Goal: Information Seeking & Learning: Learn about a topic

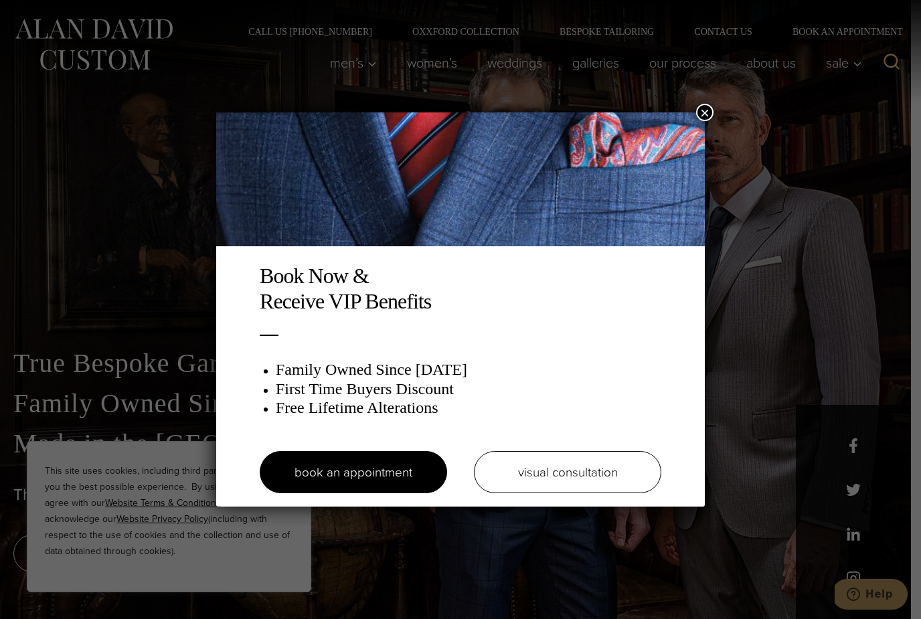
click at [707, 115] on button "×" at bounding box center [704, 112] width 17 height 17
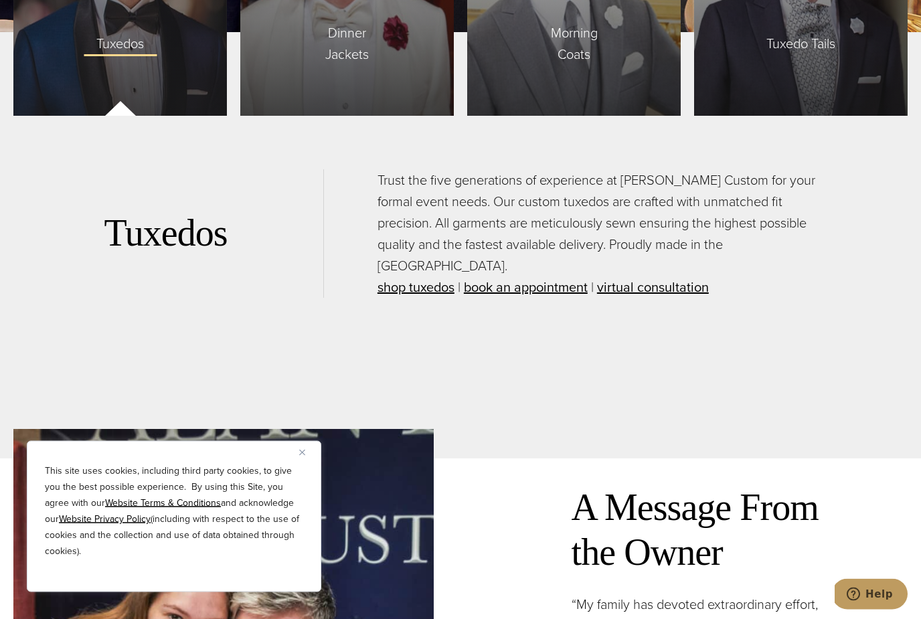
scroll to position [3429, 0]
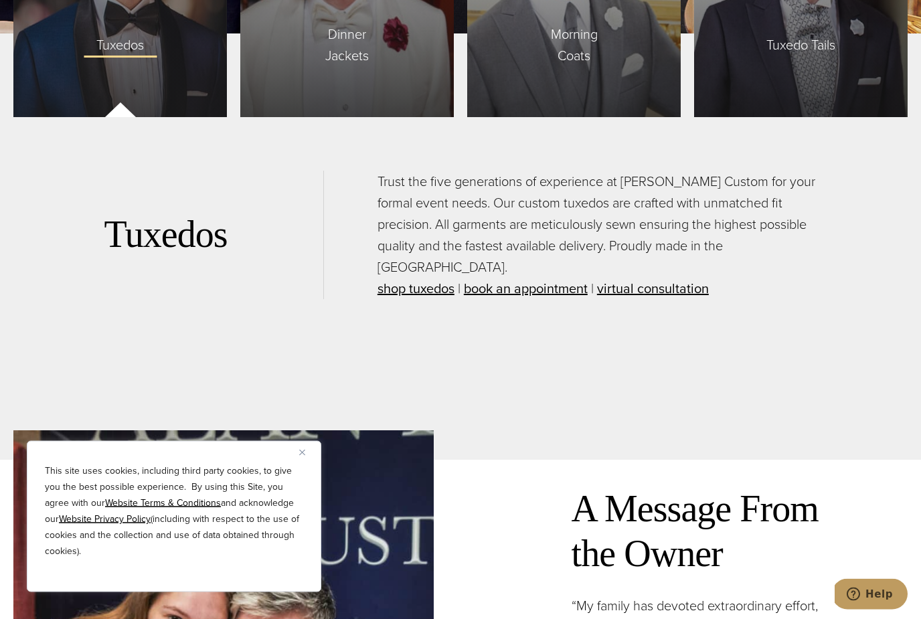
click at [299, 502] on div "This site uses cookies, including third party cookies, to give you the best pos…" at bounding box center [174, 516] width 295 height 151
click at [293, 500] on div "This site uses cookies, including third party cookies, to give you the best pos…" at bounding box center [174, 516] width 295 height 151
click at [294, 502] on div "This site uses cookies, including third party cookies, to give you the best pos…" at bounding box center [174, 516] width 295 height 151
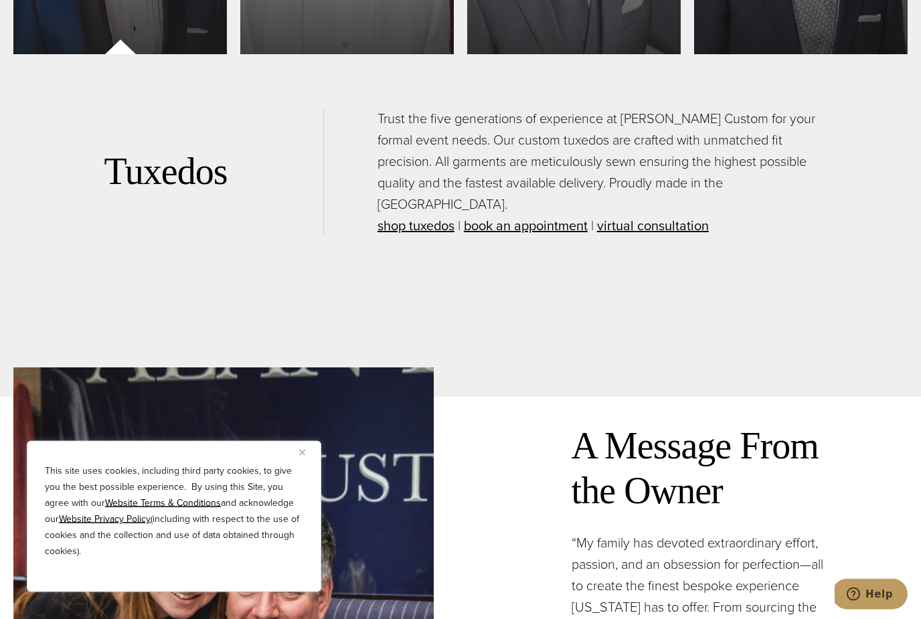
scroll to position [3513, 0]
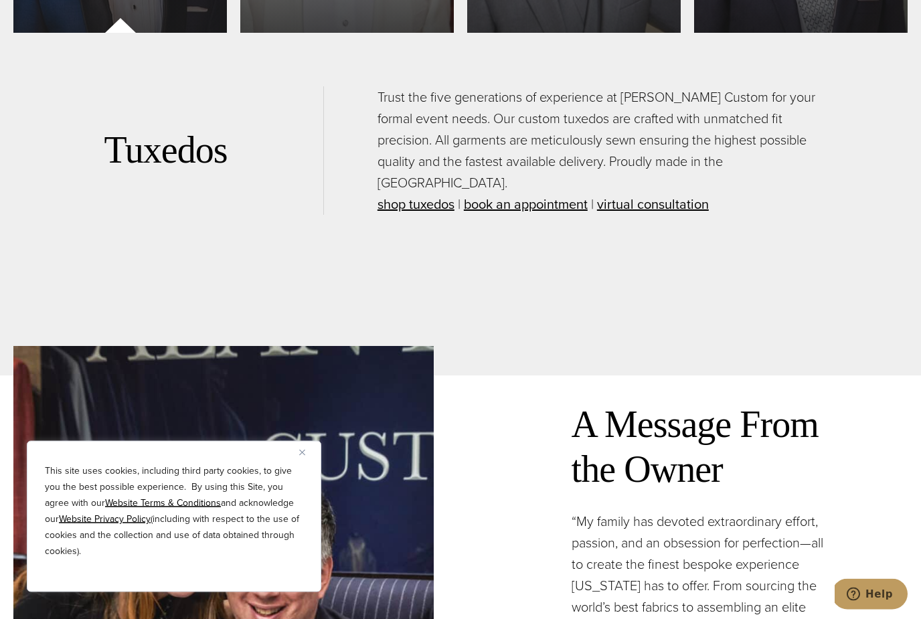
click at [297, 498] on div "This site uses cookies, including third party cookies, to give you the best pos…" at bounding box center [174, 516] width 295 height 151
click at [293, 508] on p "This site uses cookies, including third party cookies, to give you the best pos…" at bounding box center [174, 511] width 258 height 96
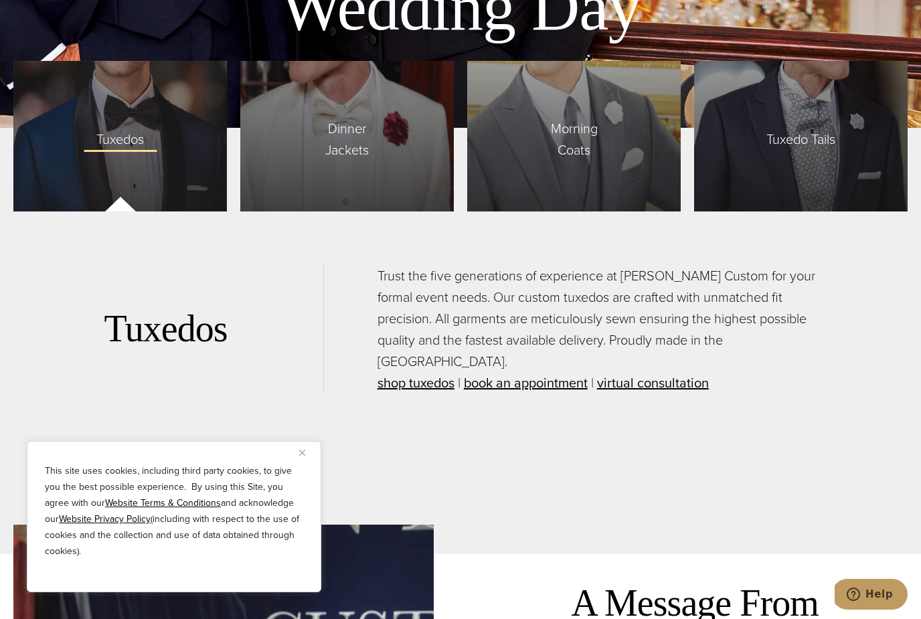
scroll to position [3331, 0]
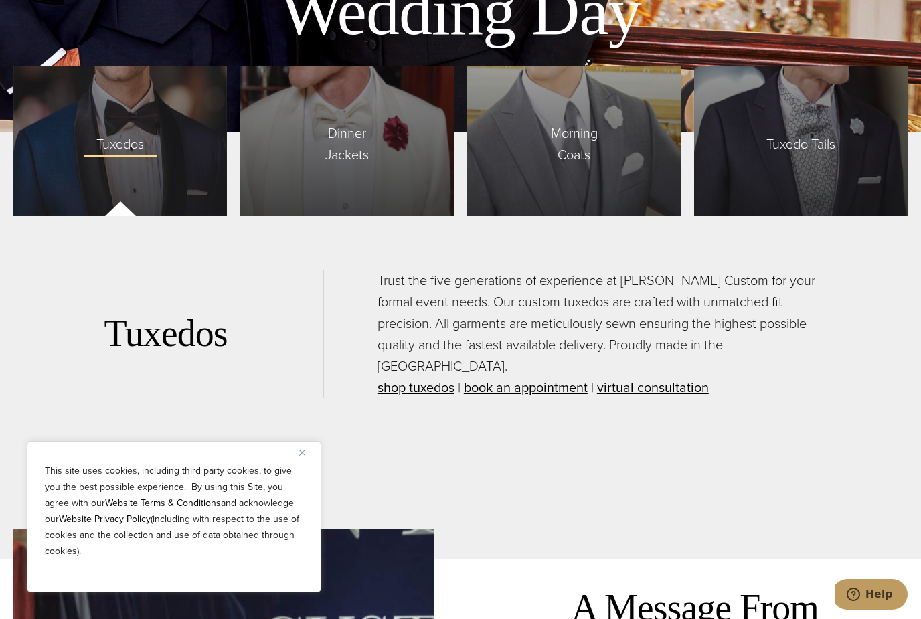
click at [115, 155] on span "Tuxedos" at bounding box center [120, 141] width 74 height 28
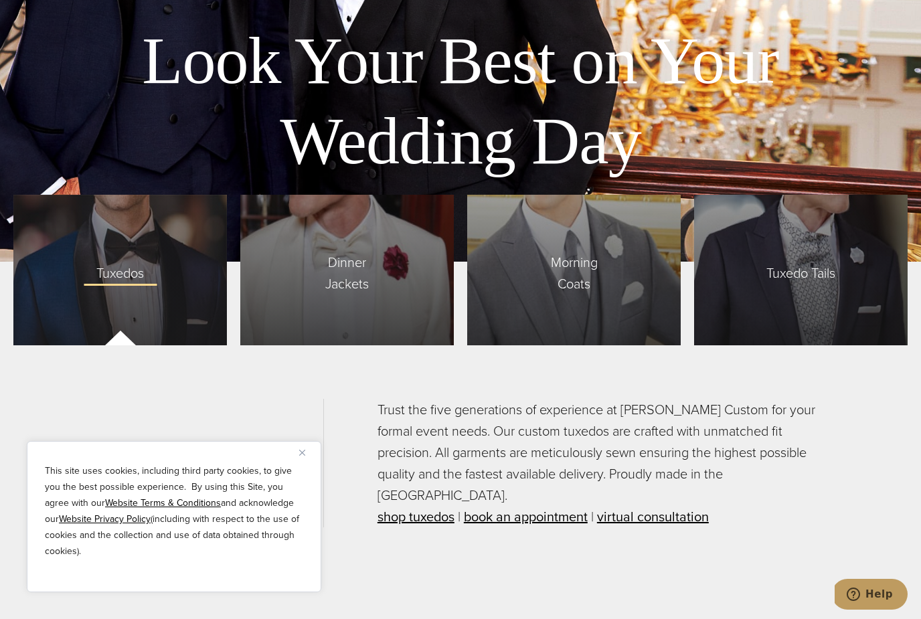
scroll to position [3203, 0]
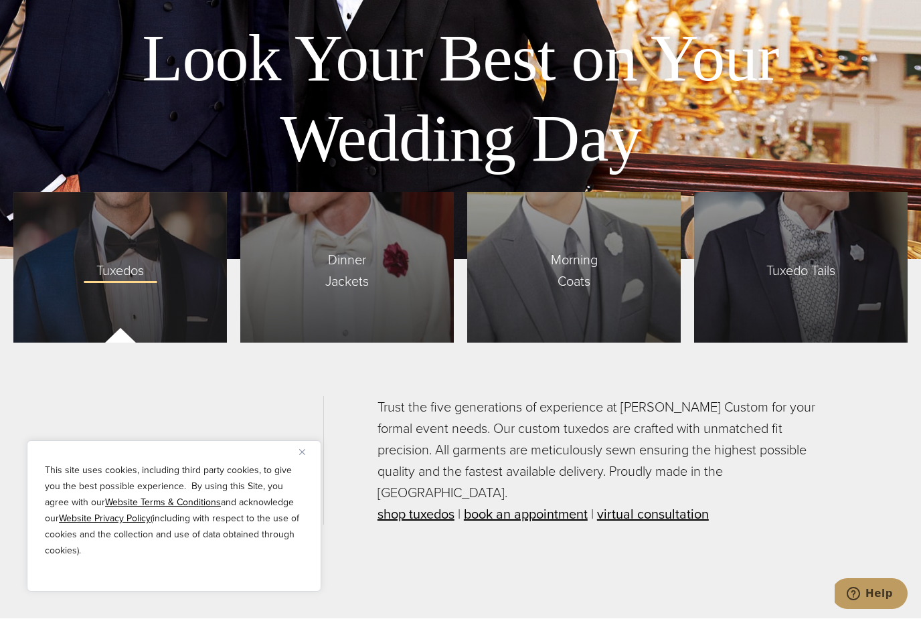
click at [92, 267] on div "Tuxedos" at bounding box center [120, 268] width 214 height 151
click at [305, 451] on img "Close" at bounding box center [302, 453] width 6 height 6
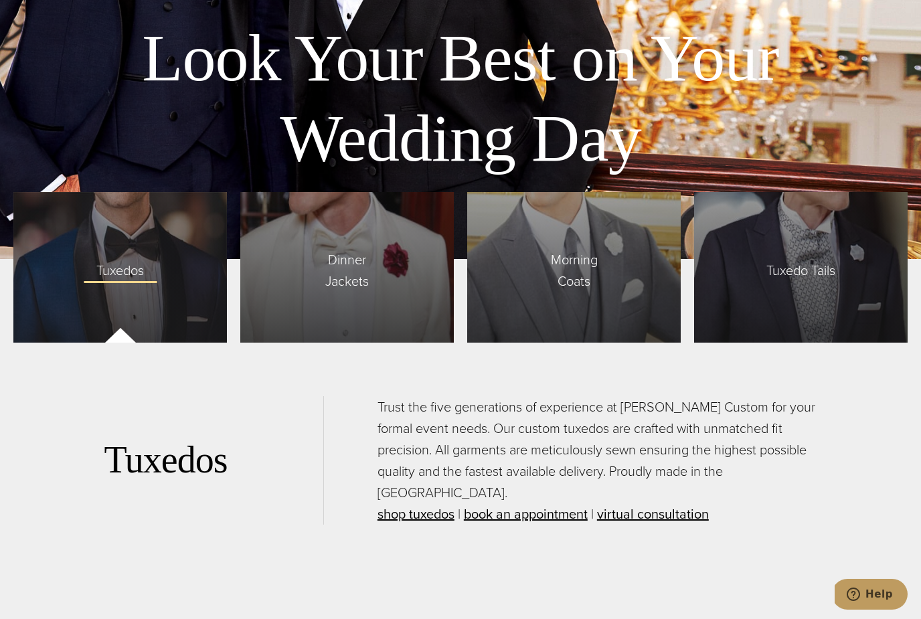
click at [103, 313] on div "Tuxedos" at bounding box center [120, 267] width 214 height 151
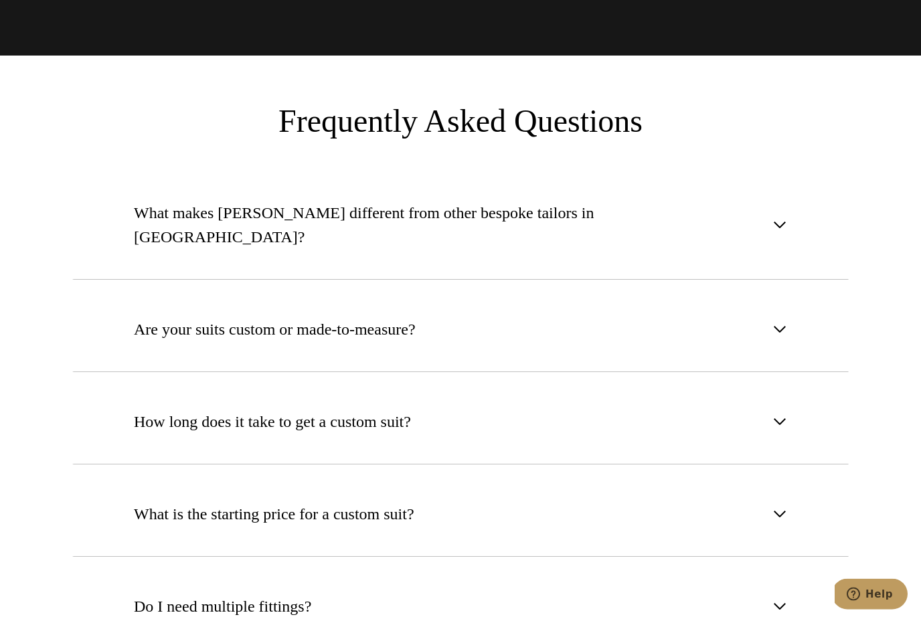
scroll to position [4957, 0]
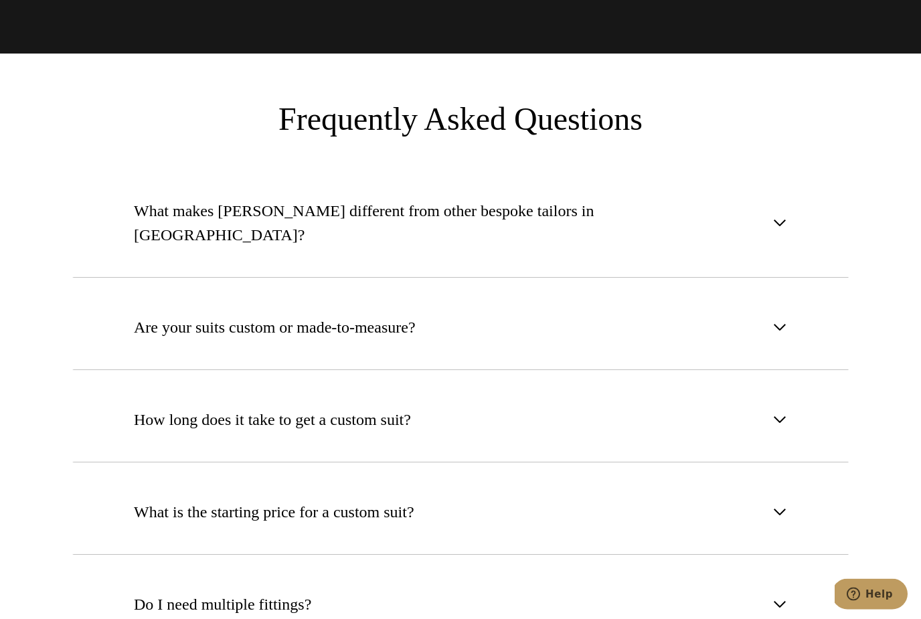
click at [789, 182] on button "What makes [PERSON_NAME] different from other bespoke tailors in [GEOGRAPHIC_DA…" at bounding box center [460, 224] width 777 height 110
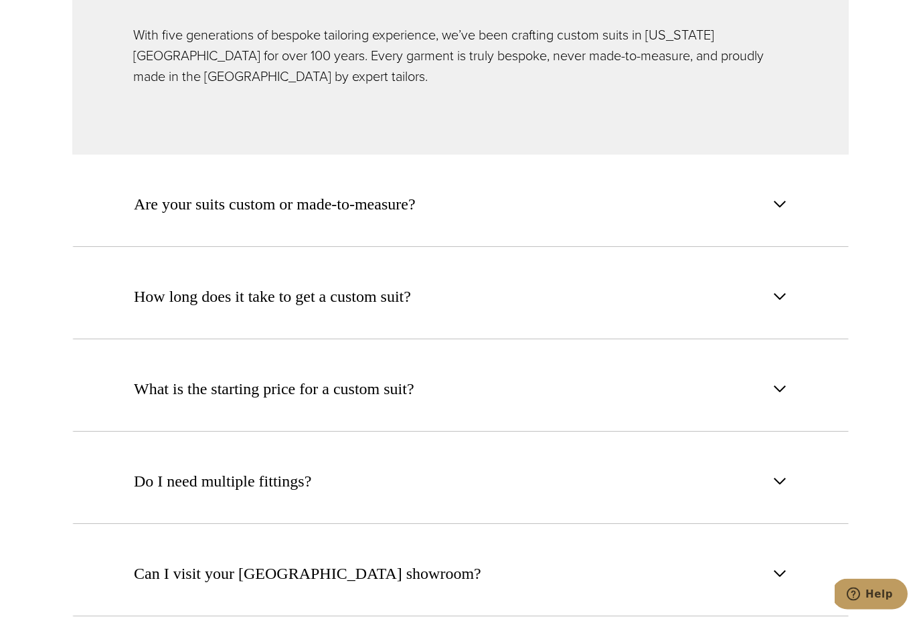
scroll to position [5210, 0]
click at [161, 377] on span "What is the starting price for a custom suit?" at bounding box center [274, 389] width 281 height 24
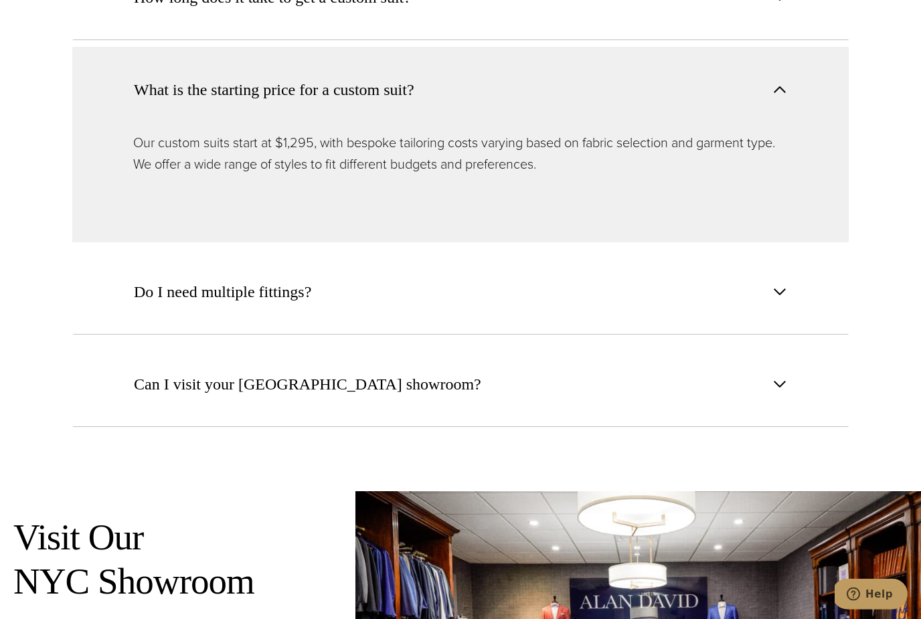
click at [139, 281] on span "Do I need multiple fittings?" at bounding box center [222, 293] width 177 height 24
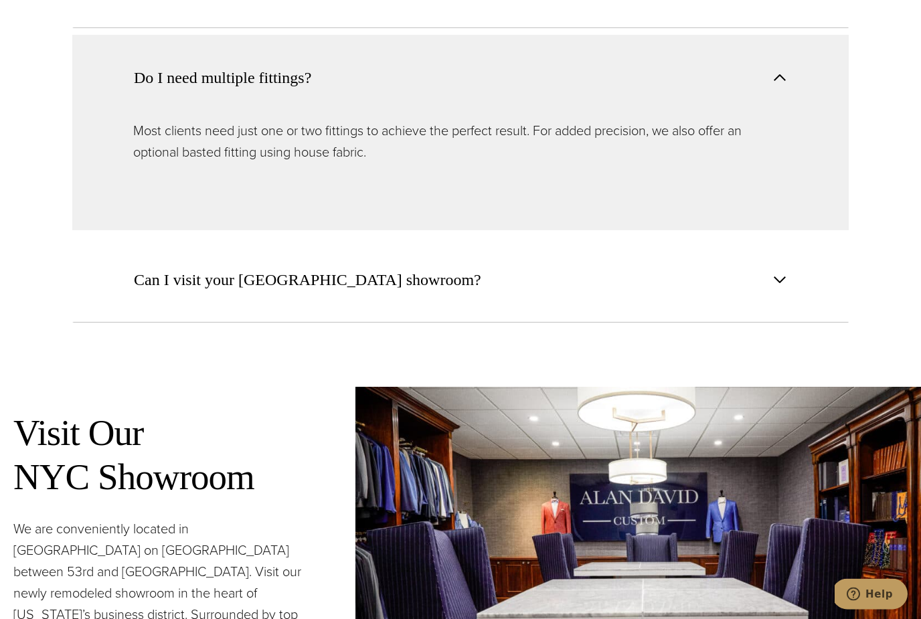
scroll to position [5490, 0]
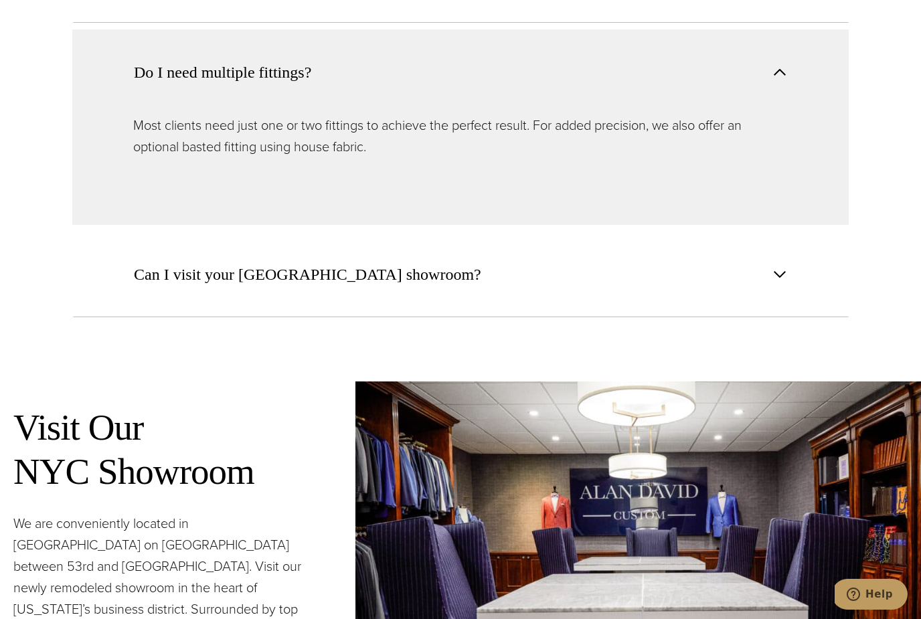
click at [789, 232] on button "Can I visit your [GEOGRAPHIC_DATA] showroom?" at bounding box center [460, 275] width 777 height 86
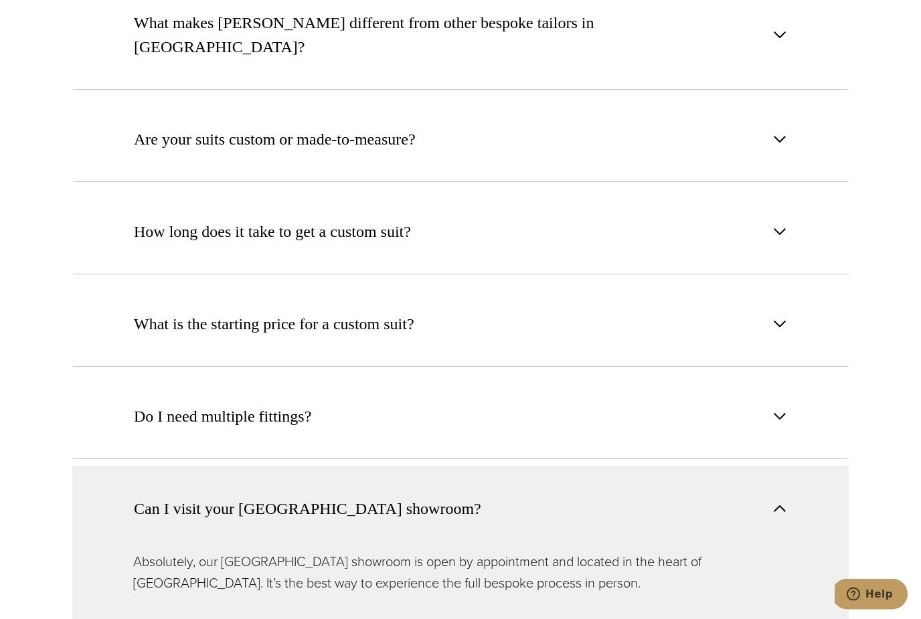
scroll to position [5123, 0]
